Goal: Find specific page/section: Find specific page/section

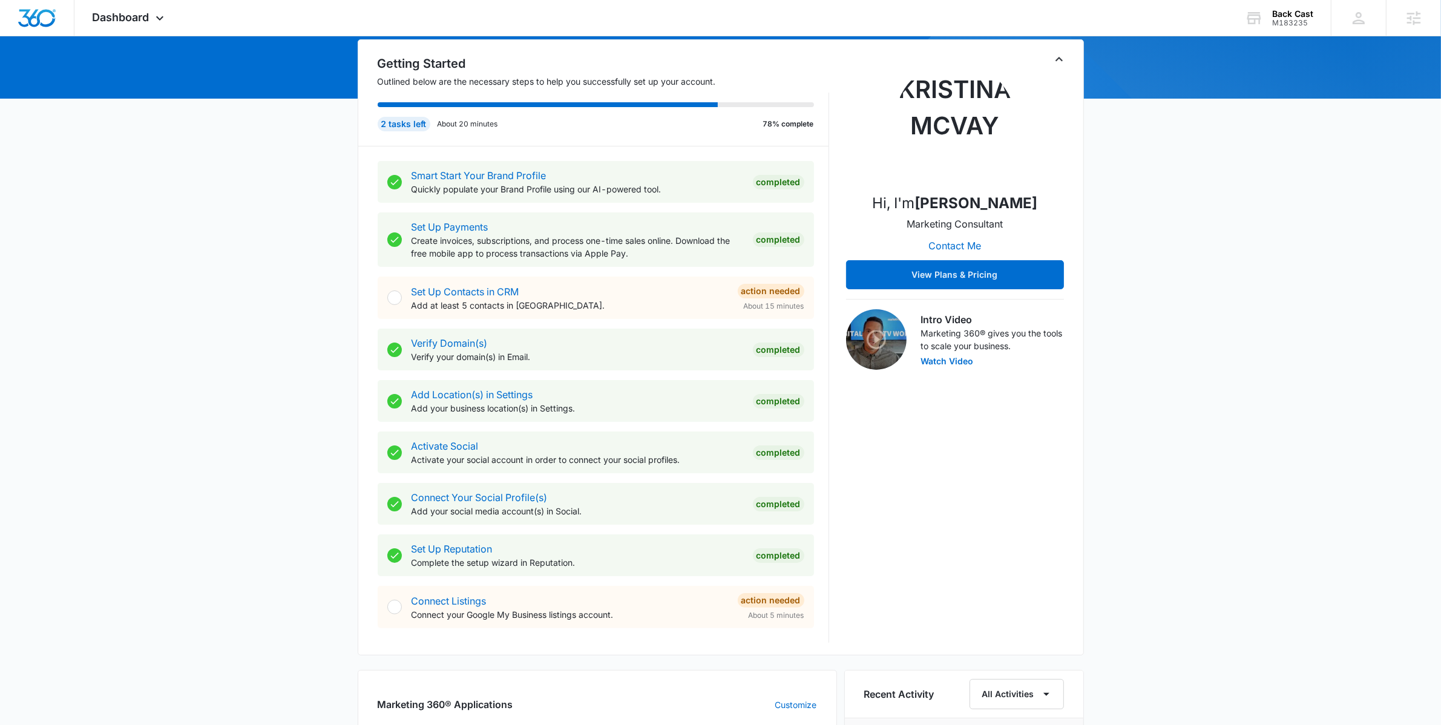
scroll to position [281, 0]
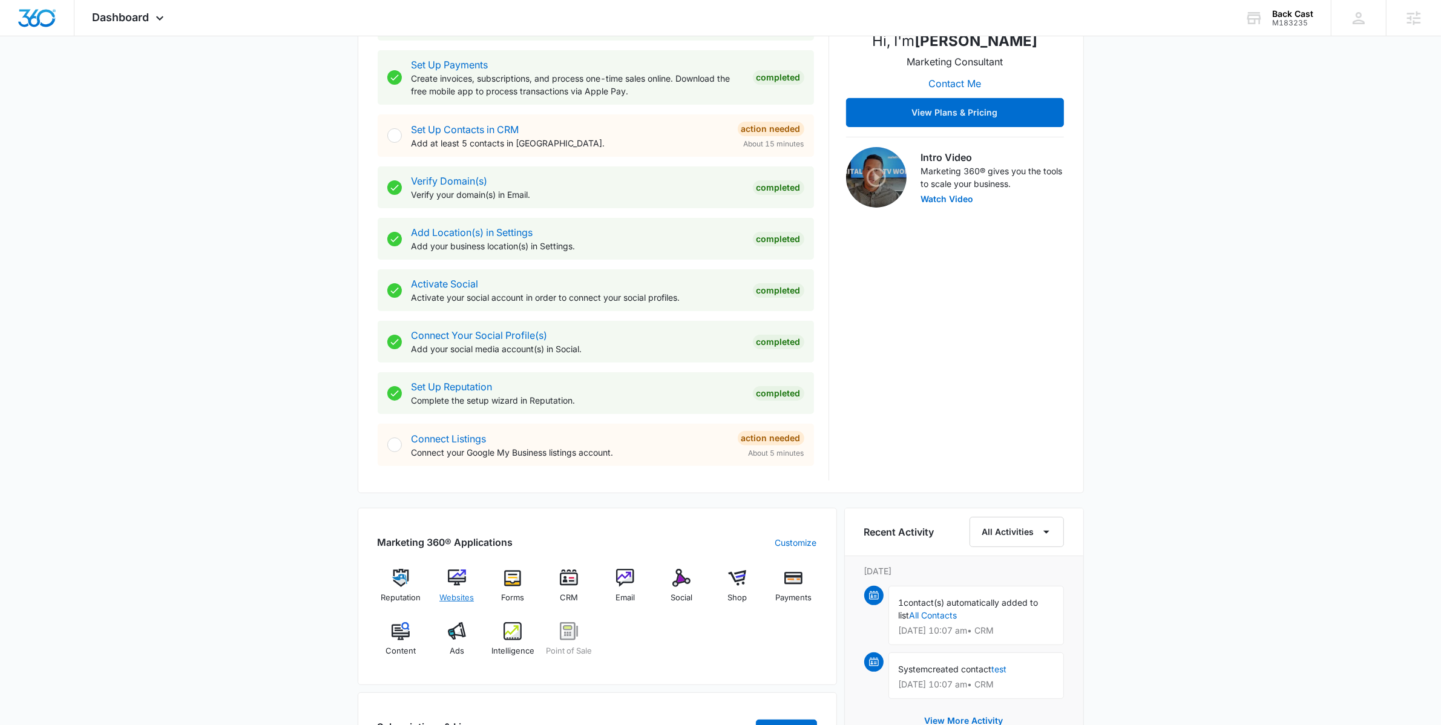
click at [452, 584] on img at bounding box center [457, 578] width 18 height 18
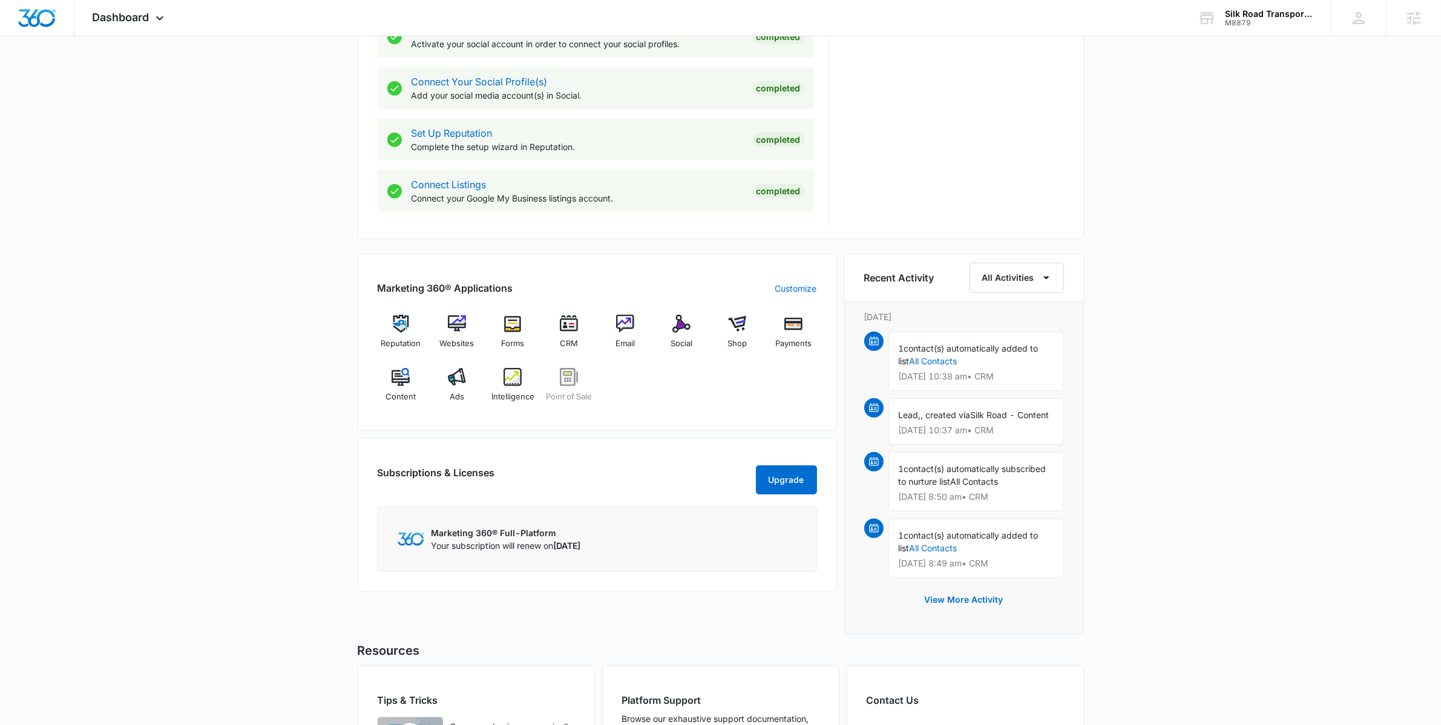
scroll to position [676, 0]
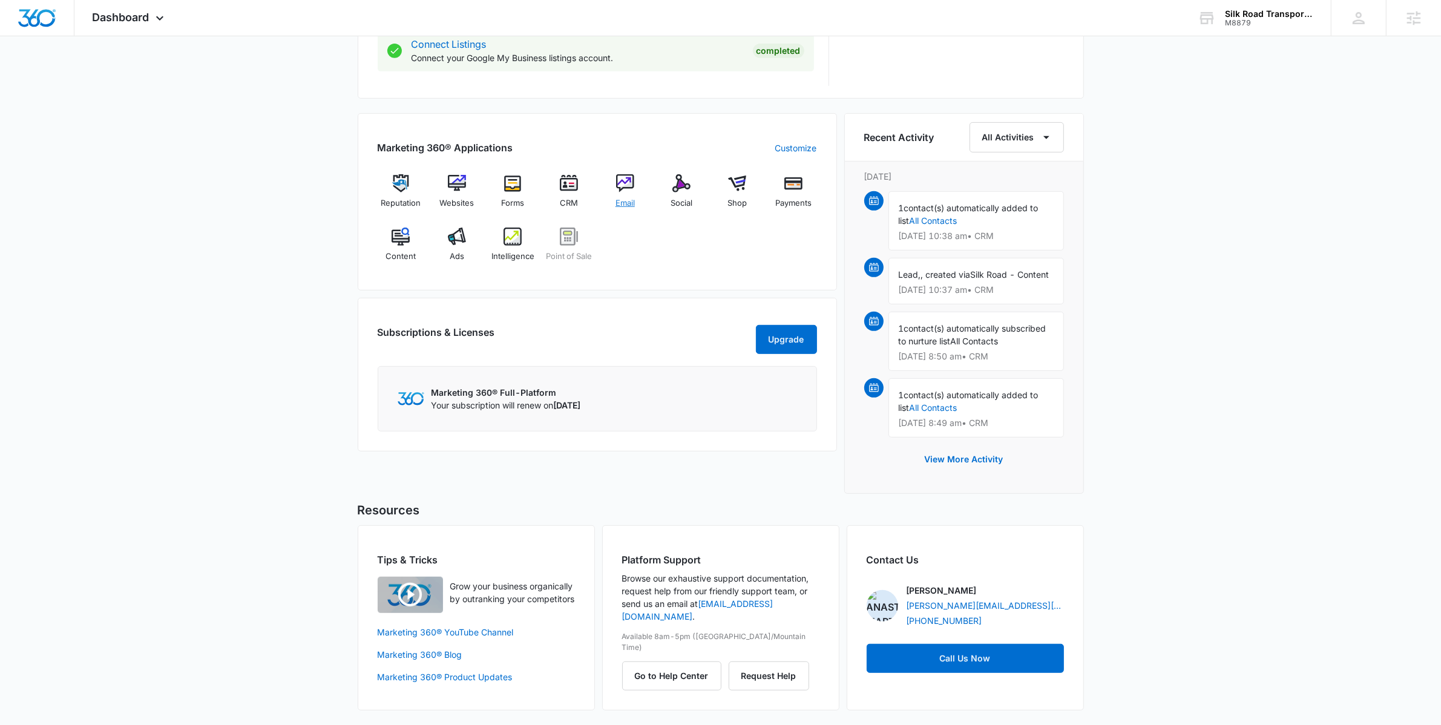
click at [613, 188] on div "Email" at bounding box center [625, 196] width 47 height 44
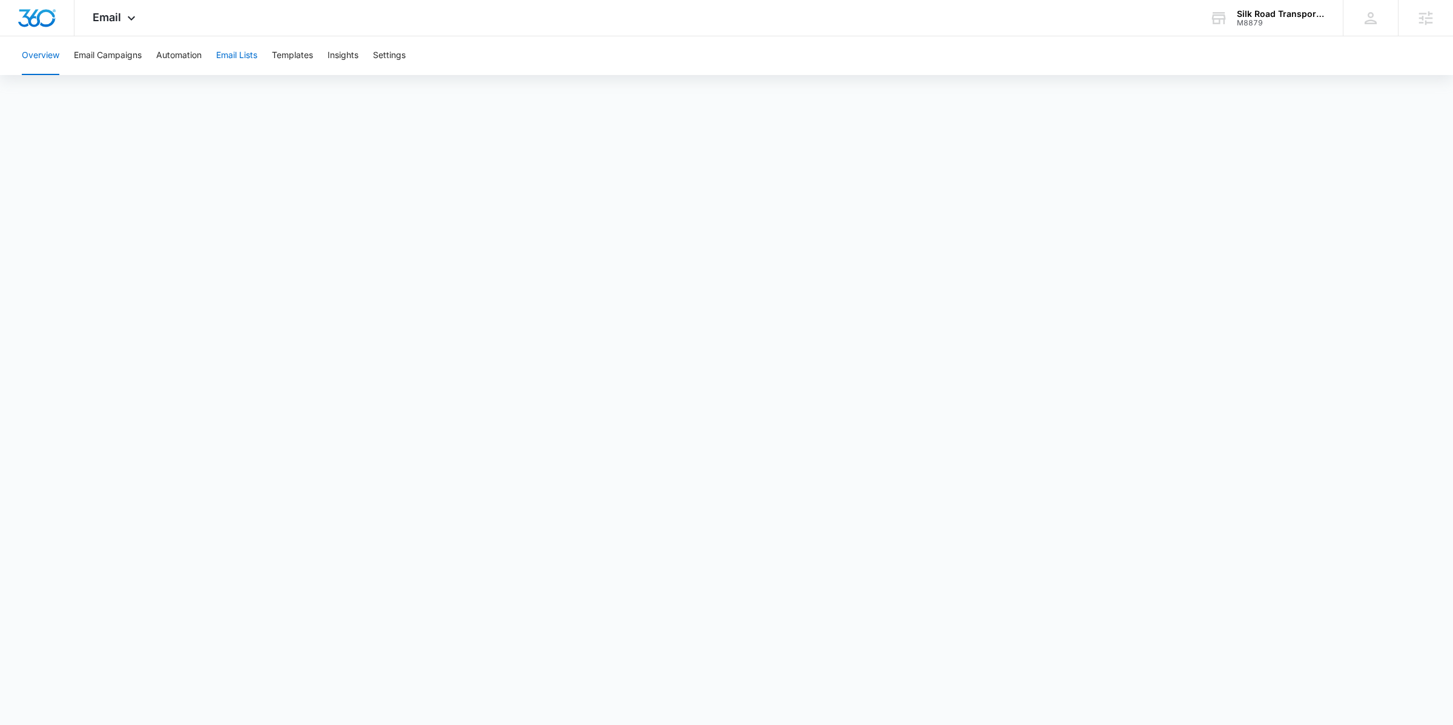
click at [233, 53] on button "Email Lists" at bounding box center [236, 55] width 41 height 39
click at [182, 54] on button "Automation" at bounding box center [178, 55] width 45 height 39
